Goal: Register for event/course

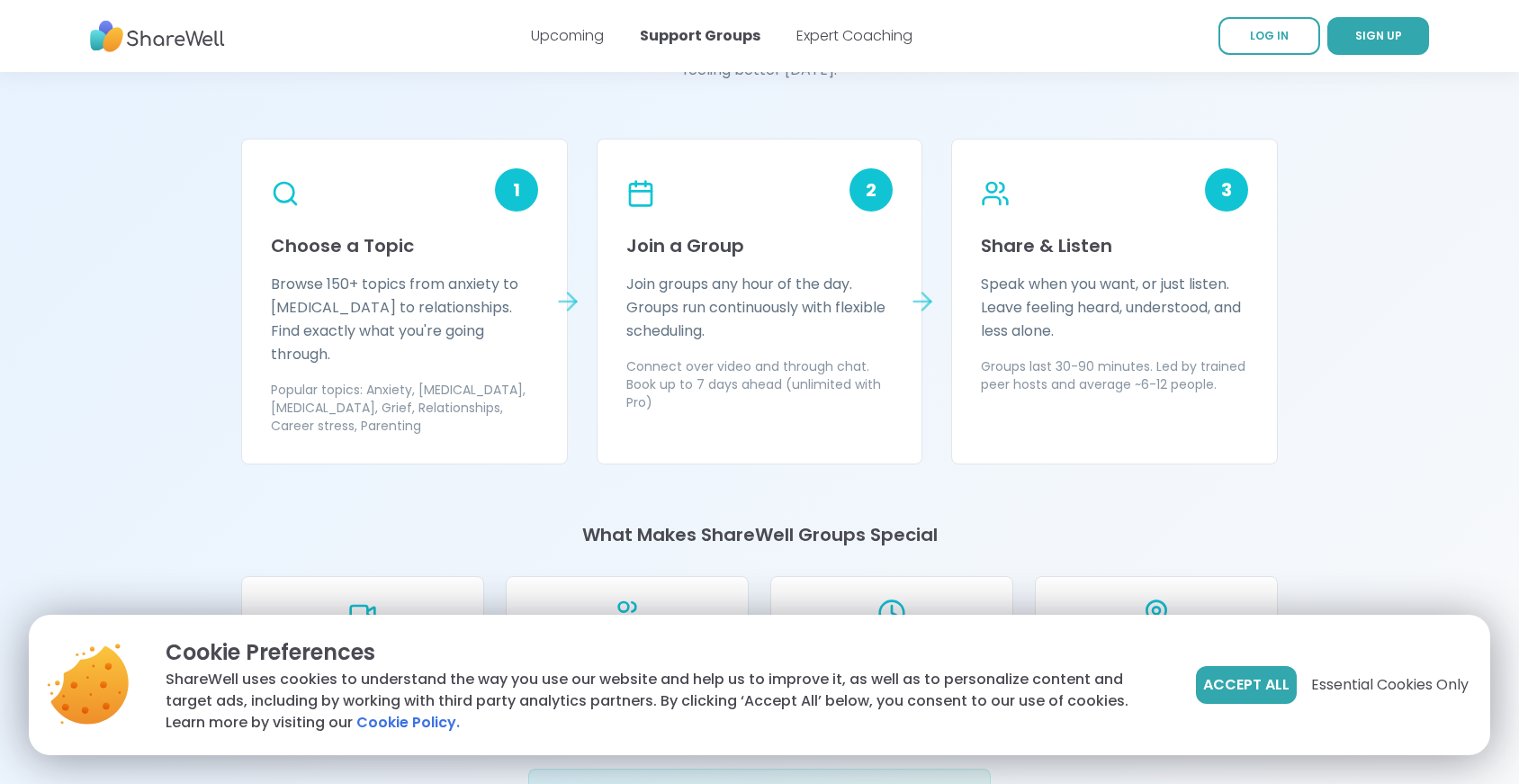
scroll to position [1568, 0]
click at [1358, 685] on span "Essential Cookies Only" at bounding box center [1390, 685] width 158 height 22
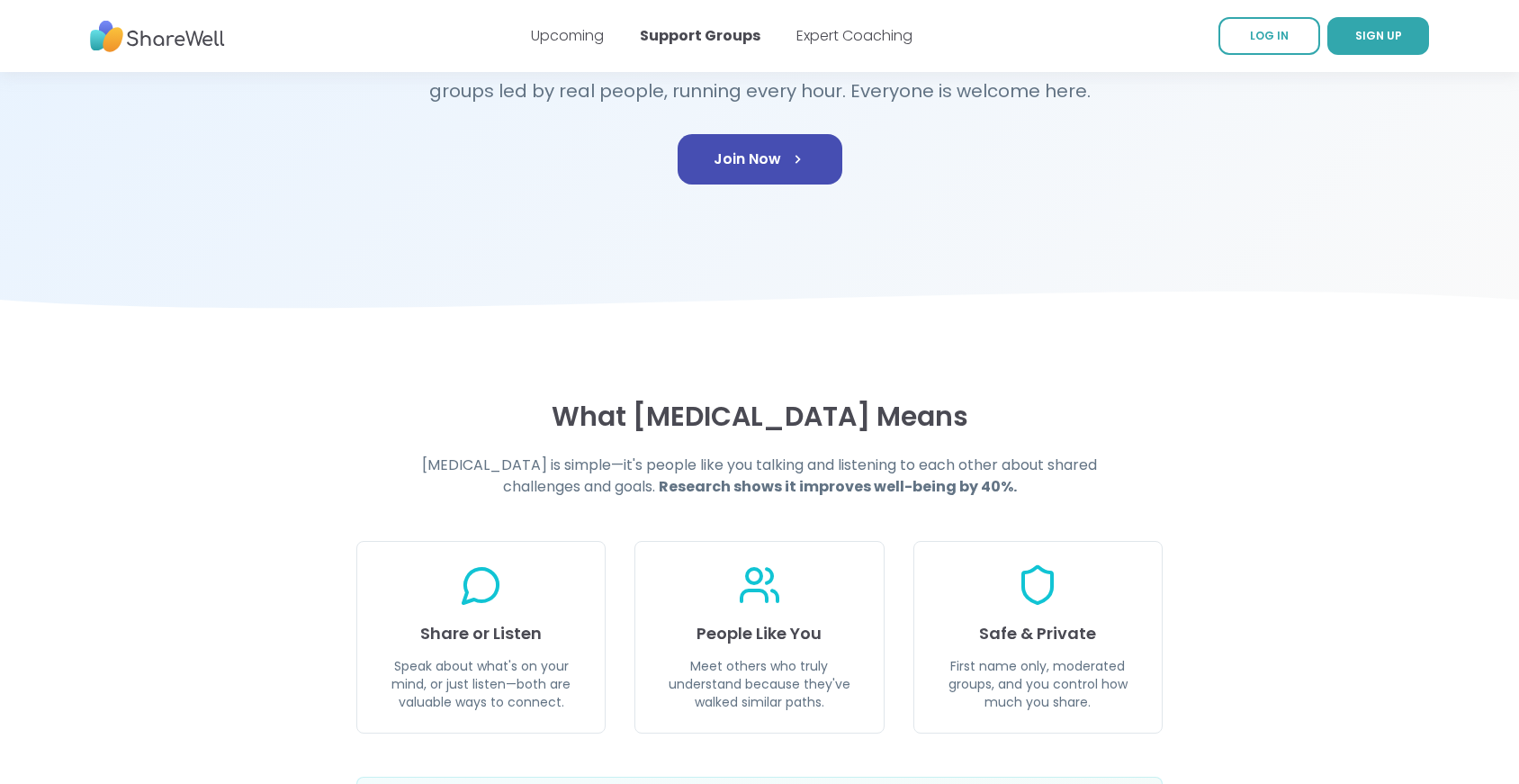
scroll to position [0, 0]
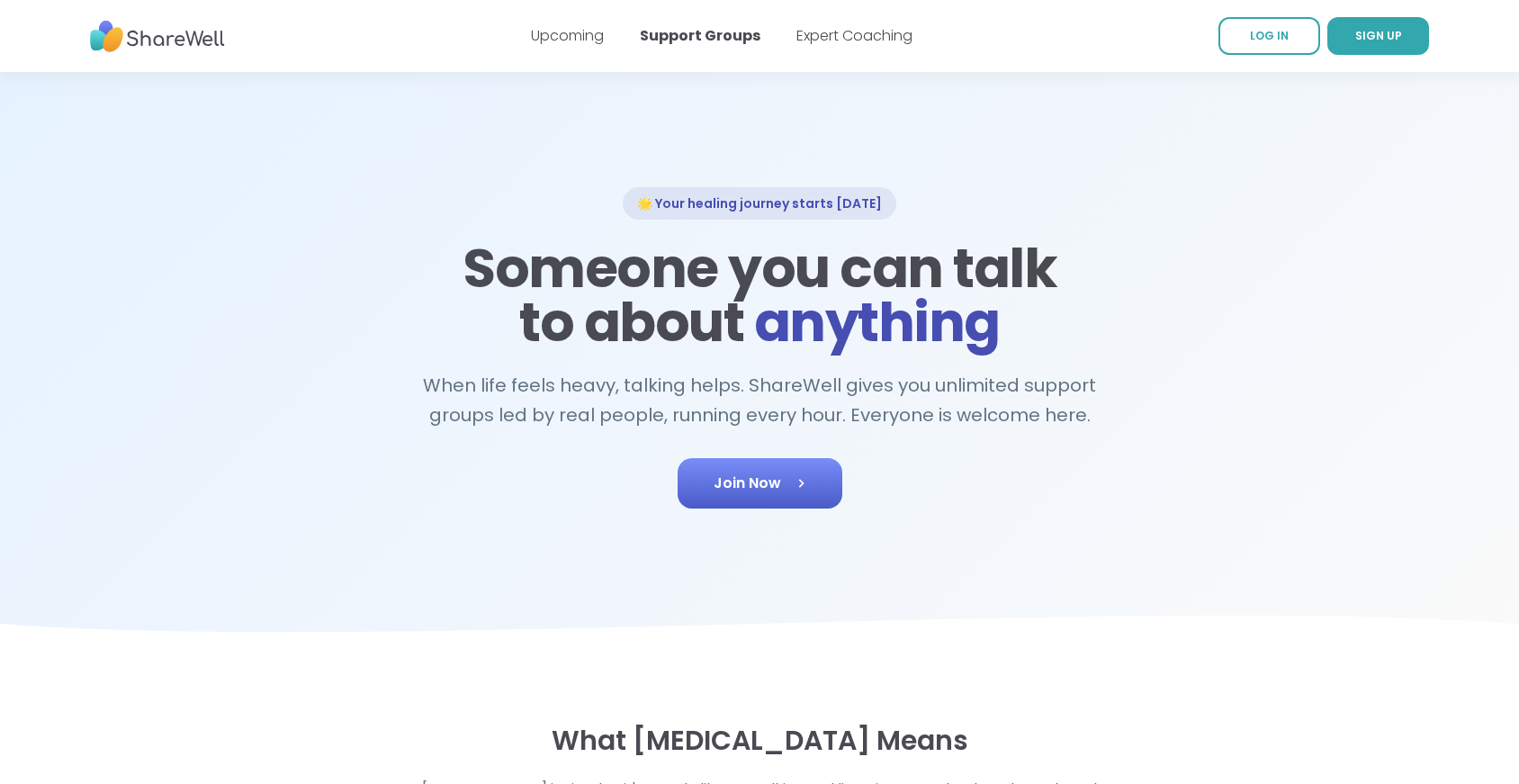
click at [752, 479] on span "Join Now" at bounding box center [760, 484] width 93 height 22
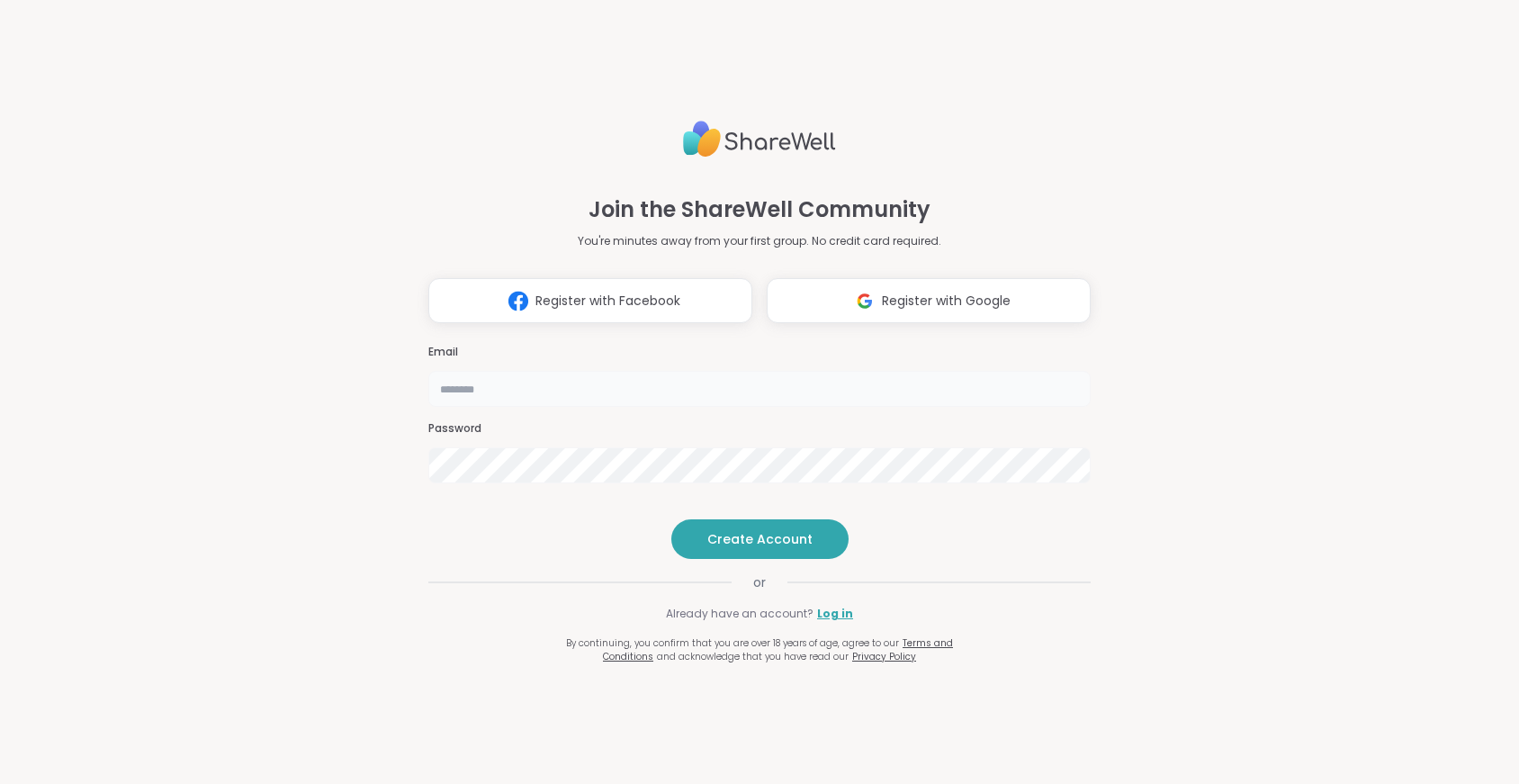
click at [503, 371] on input "email" at bounding box center [760, 389] width 662 height 36
click at [503, 375] on div at bounding box center [760, 389] width 662 height 36
click at [505, 371] on input "email" at bounding box center [760, 389] width 662 height 36
